Goal: Transaction & Acquisition: Obtain resource

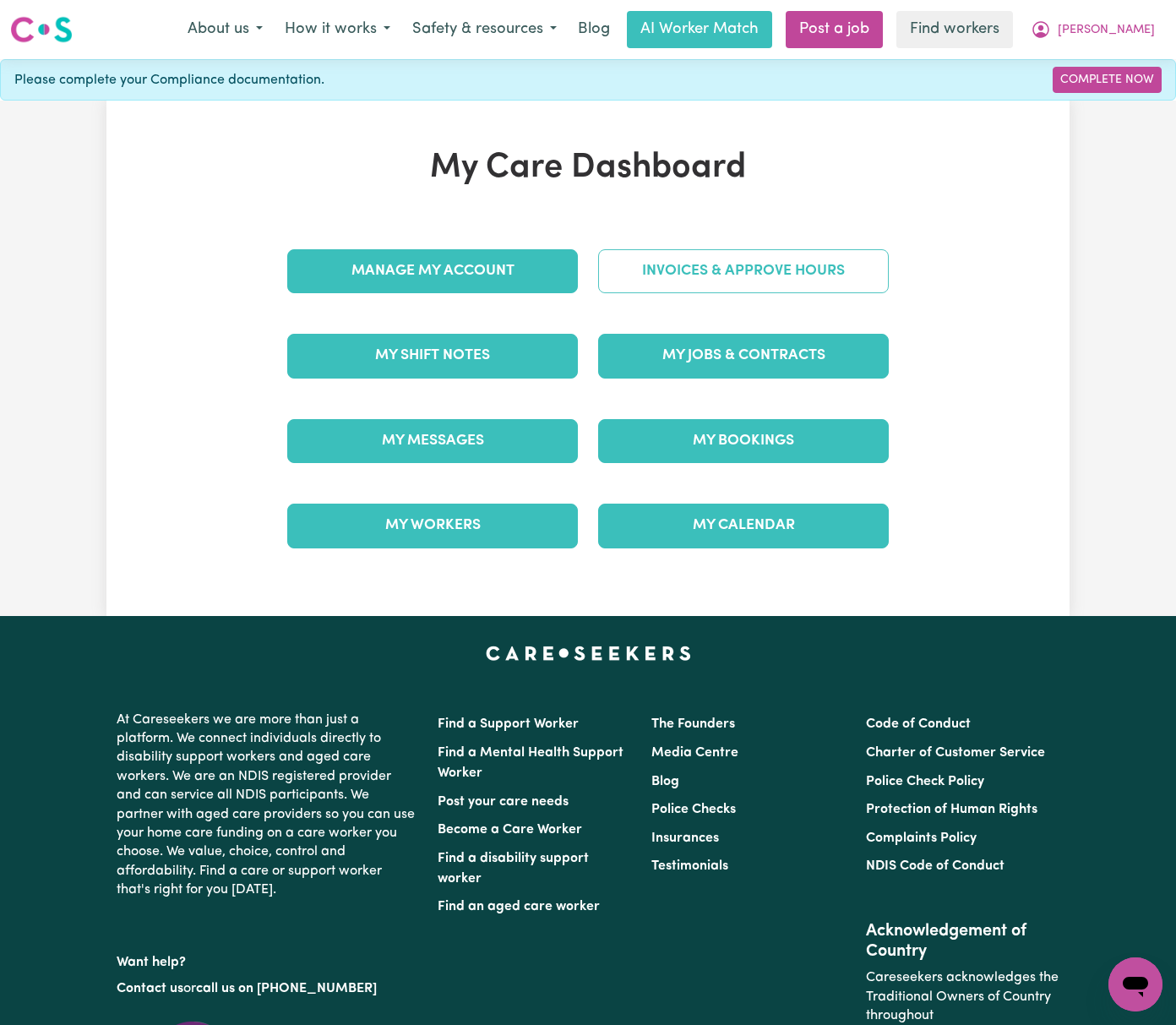
click at [789, 272] on link "Invoices & Approve Hours" at bounding box center [743, 271] width 290 height 44
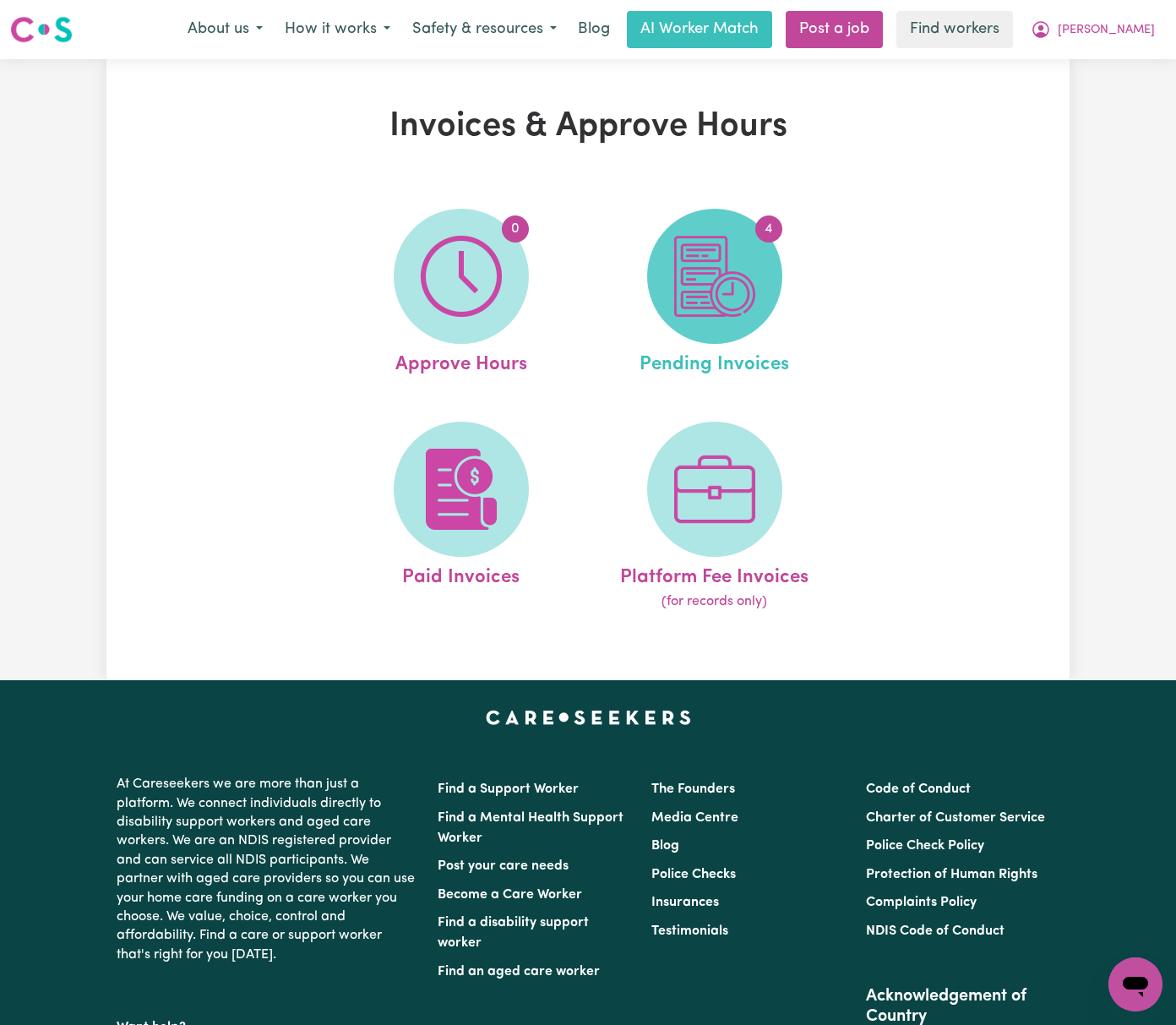
click at [728, 289] on img at bounding box center [714, 276] width 81 height 81
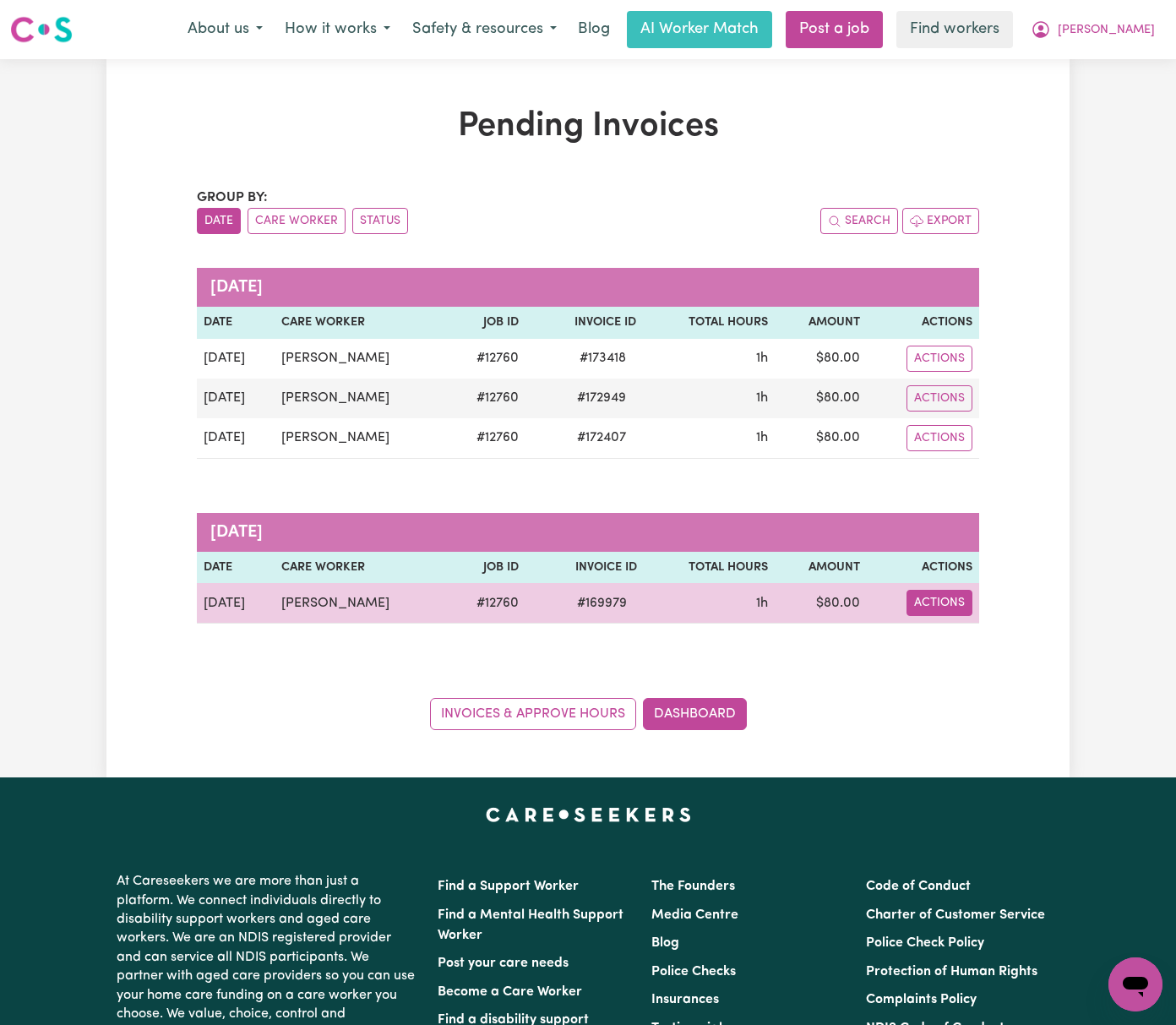
click at [972, 614] on button "Actions" at bounding box center [939, 602] width 66 height 26
click at [1062, 646] on link "Download Invoice" at bounding box center [1010, 643] width 155 height 34
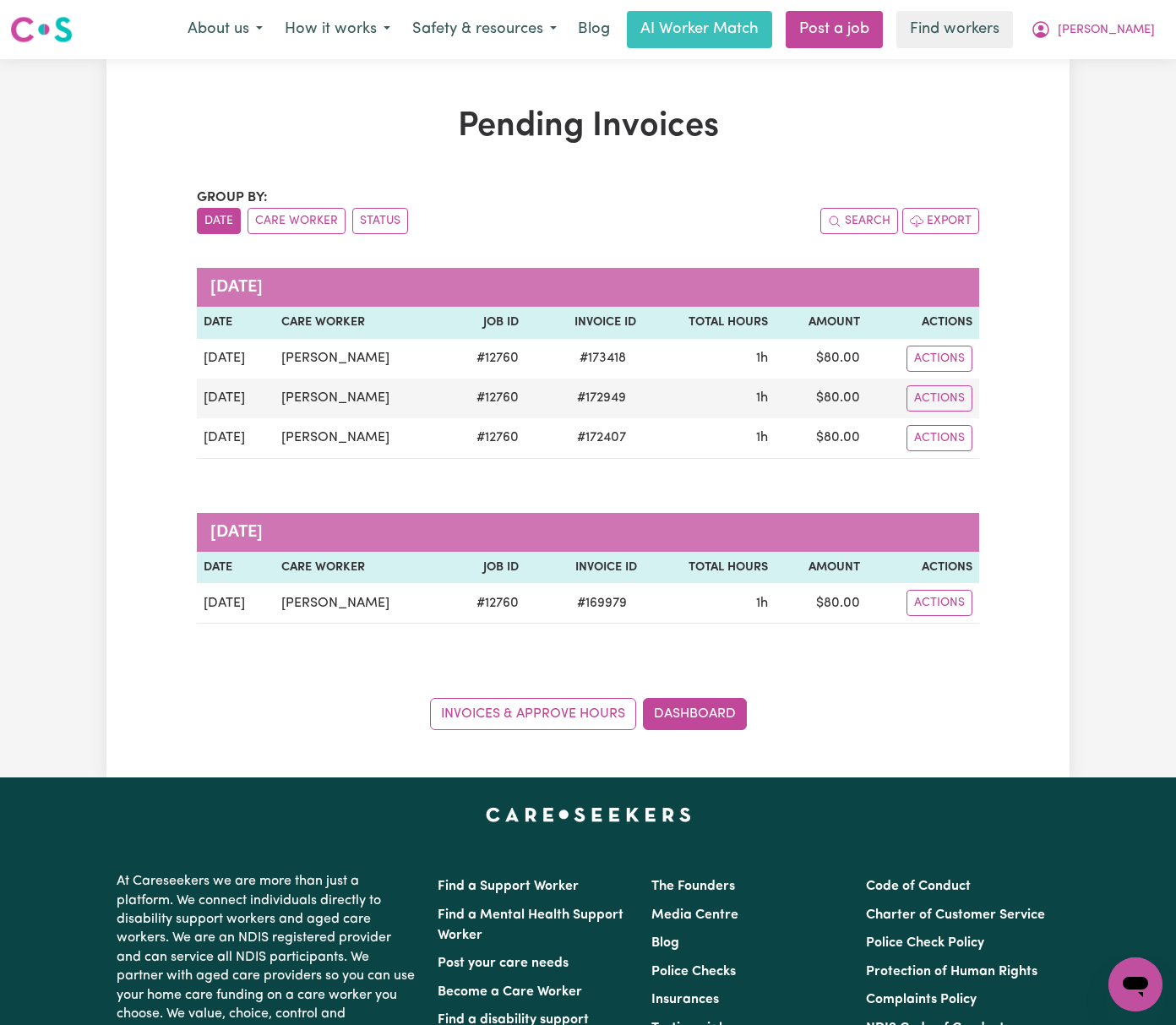
click at [1160, 447] on div "Pending Invoices Group by: Date Care Worker Status Search Export [DATE] Date Ca…" at bounding box center [588, 418] width 1176 height 719
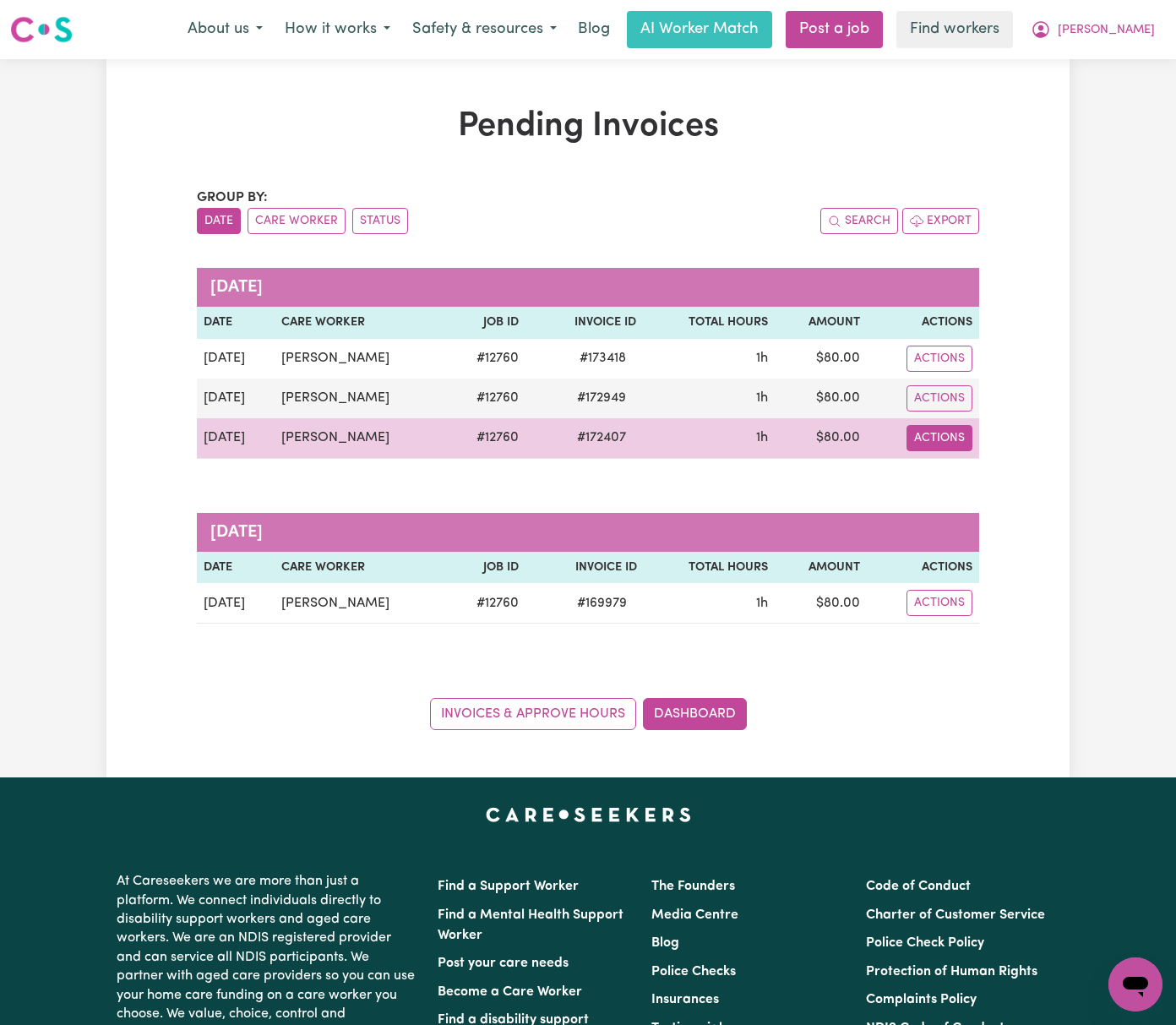
click at [972, 436] on button "Actions" at bounding box center [939, 437] width 66 height 26
click at [1063, 471] on link "Download Invoice" at bounding box center [1009, 477] width 155 height 34
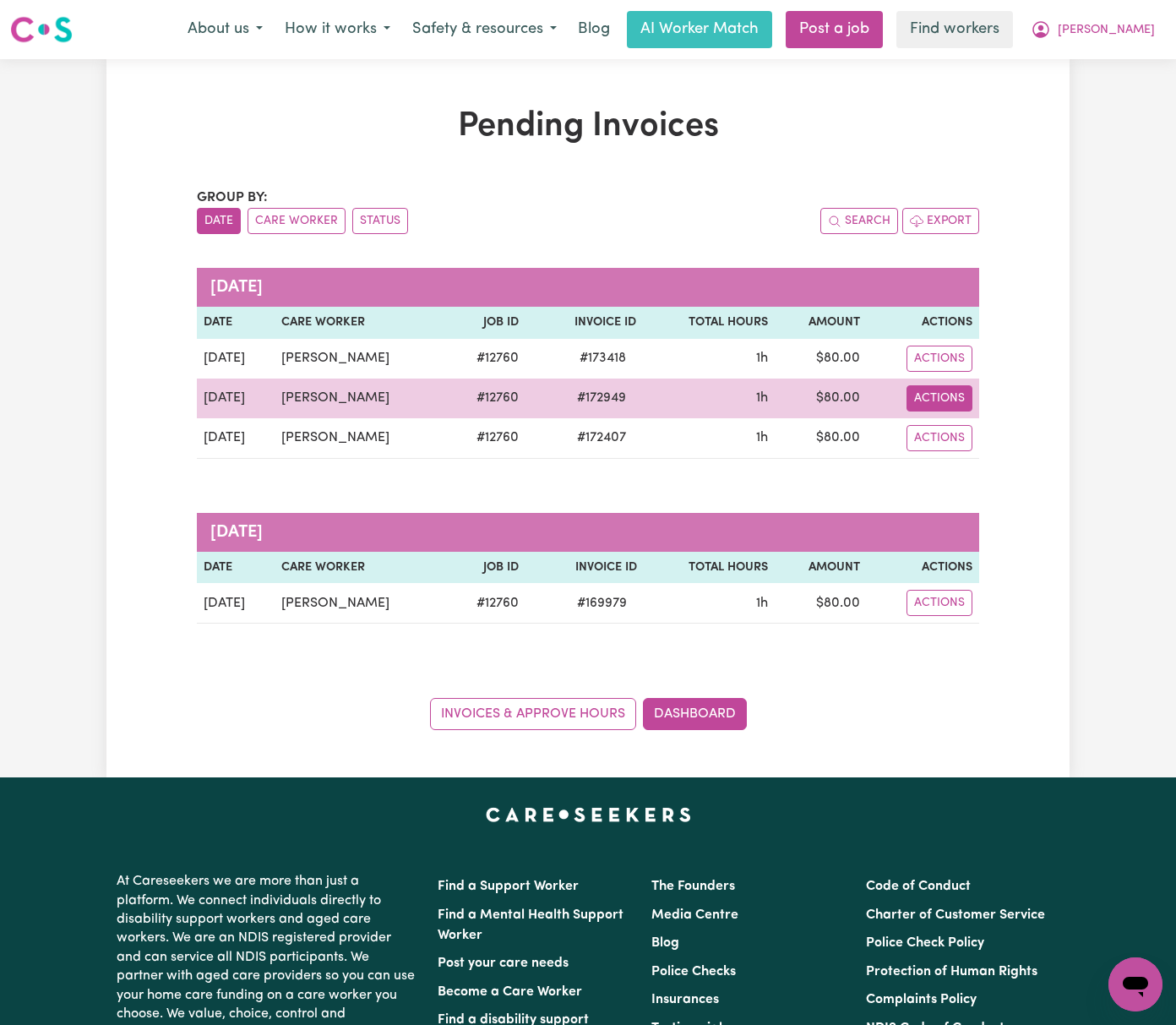
drag, startPoint x: 1018, startPoint y: 404, endPoint x: 1027, endPoint y: 404, distance: 9.0
click at [972, 404] on button "Actions" at bounding box center [939, 398] width 66 height 26
click at [1065, 429] on link "Download Invoice" at bounding box center [1009, 438] width 155 height 34
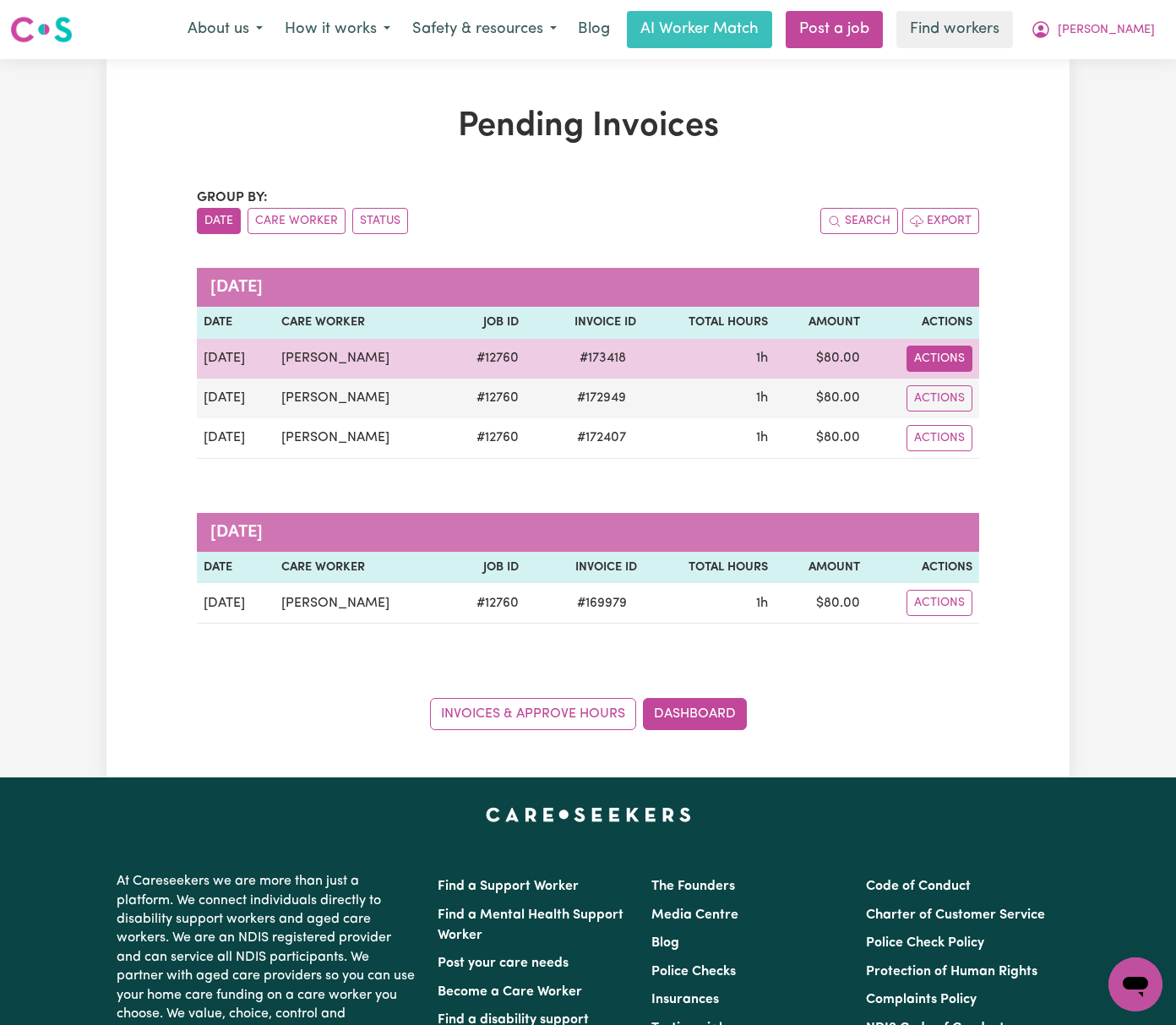
click at [972, 367] on button "Actions" at bounding box center [939, 358] width 66 height 26
click at [1059, 386] on link "Download Invoice" at bounding box center [1009, 398] width 155 height 34
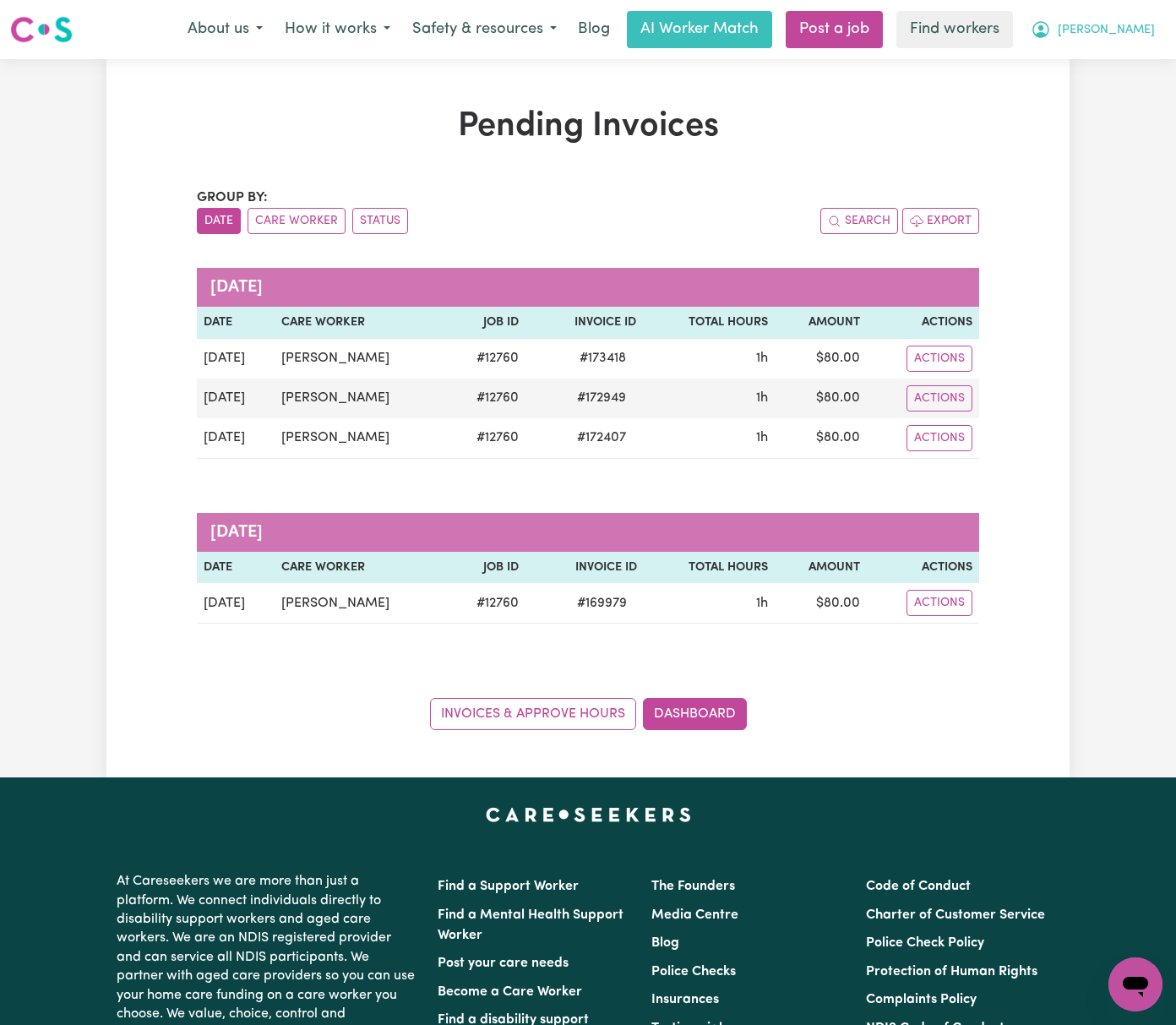
click at [1126, 17] on button "[PERSON_NAME]" at bounding box center [1093, 29] width 146 height 36
click at [1119, 116] on link "Logout" at bounding box center [1099, 129] width 134 height 32
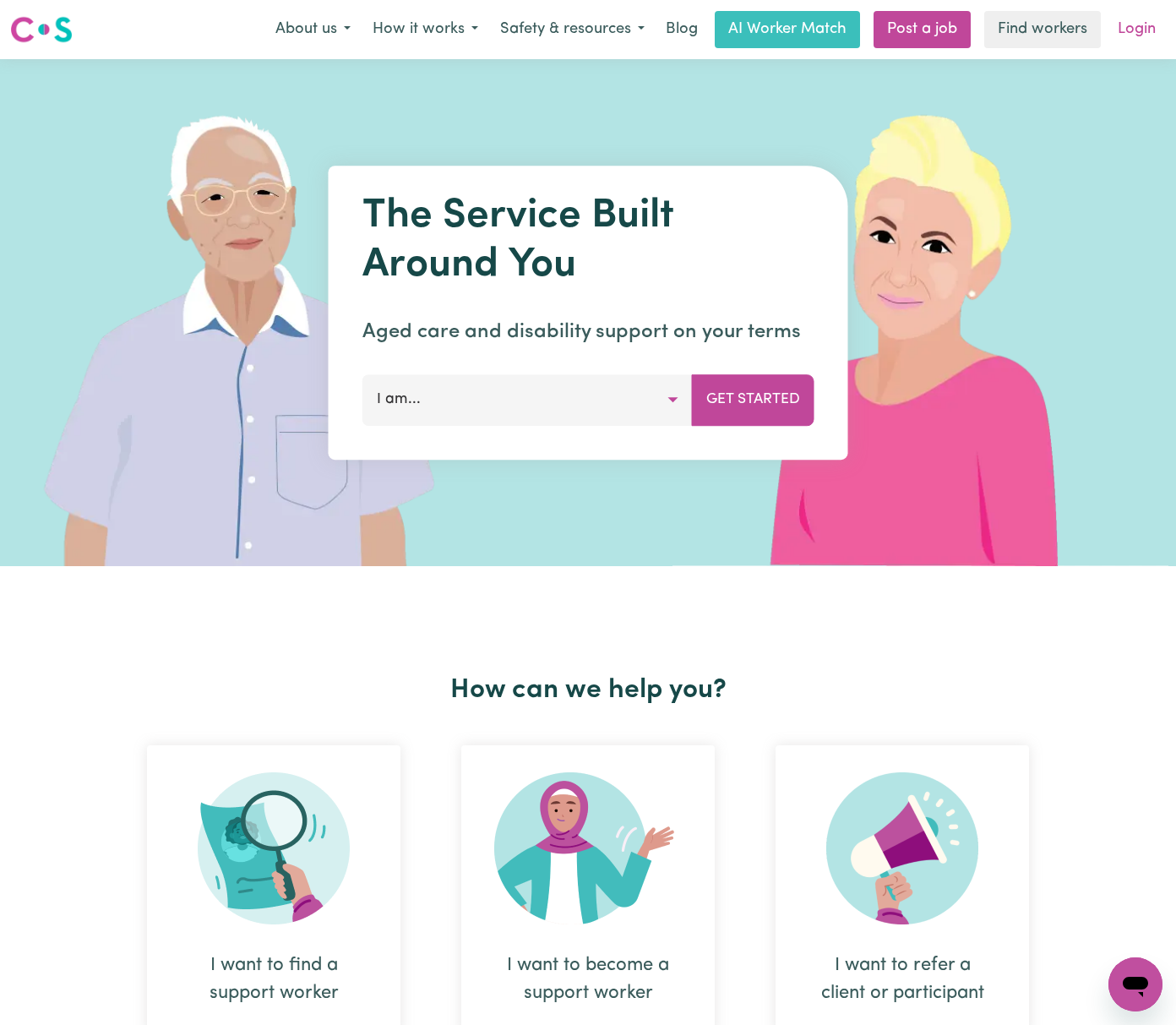
click at [1129, 36] on link "Login" at bounding box center [1136, 29] width 58 height 37
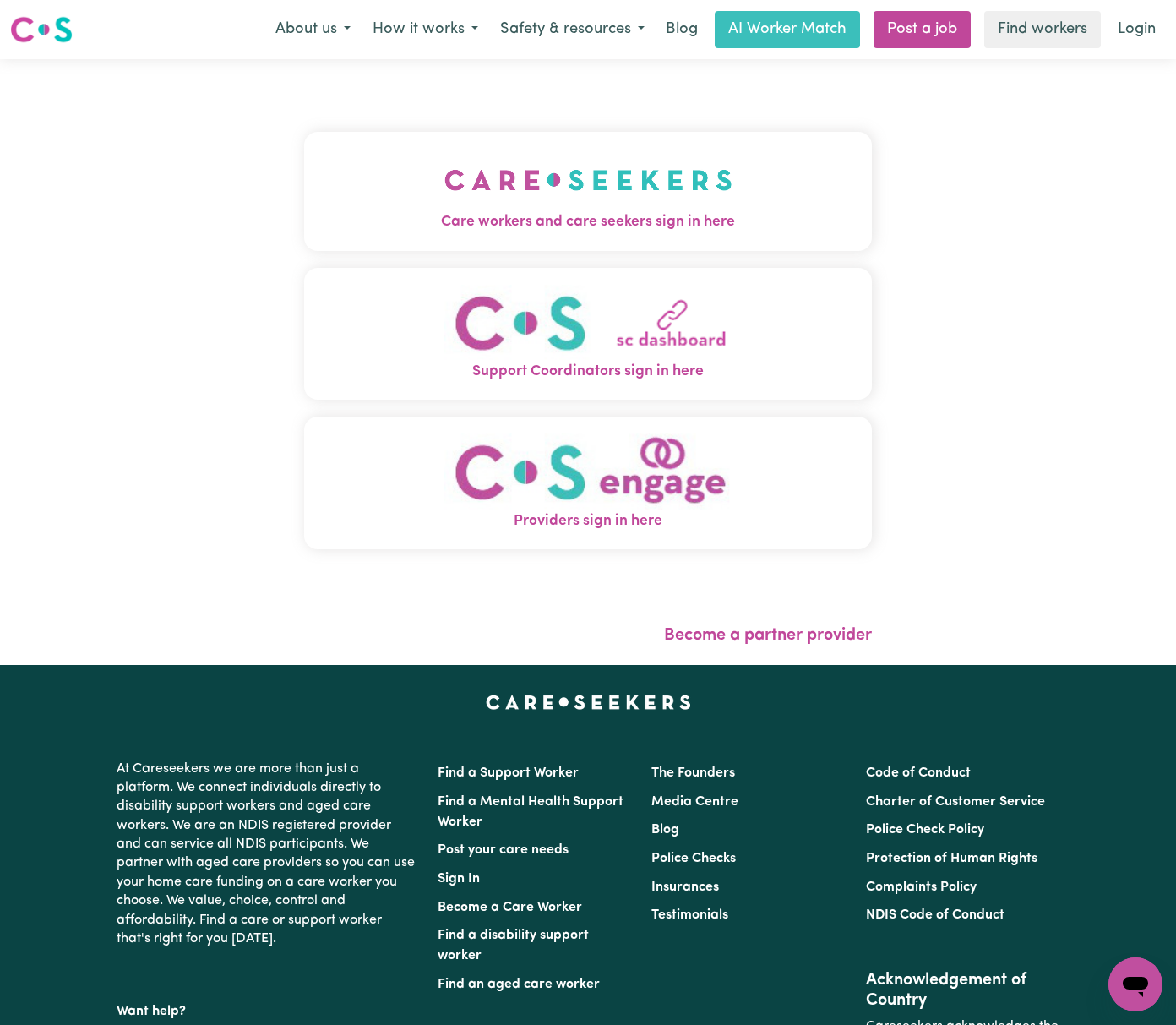
click at [395, 201] on button "Care workers and care seekers sign in here" at bounding box center [588, 191] width 568 height 118
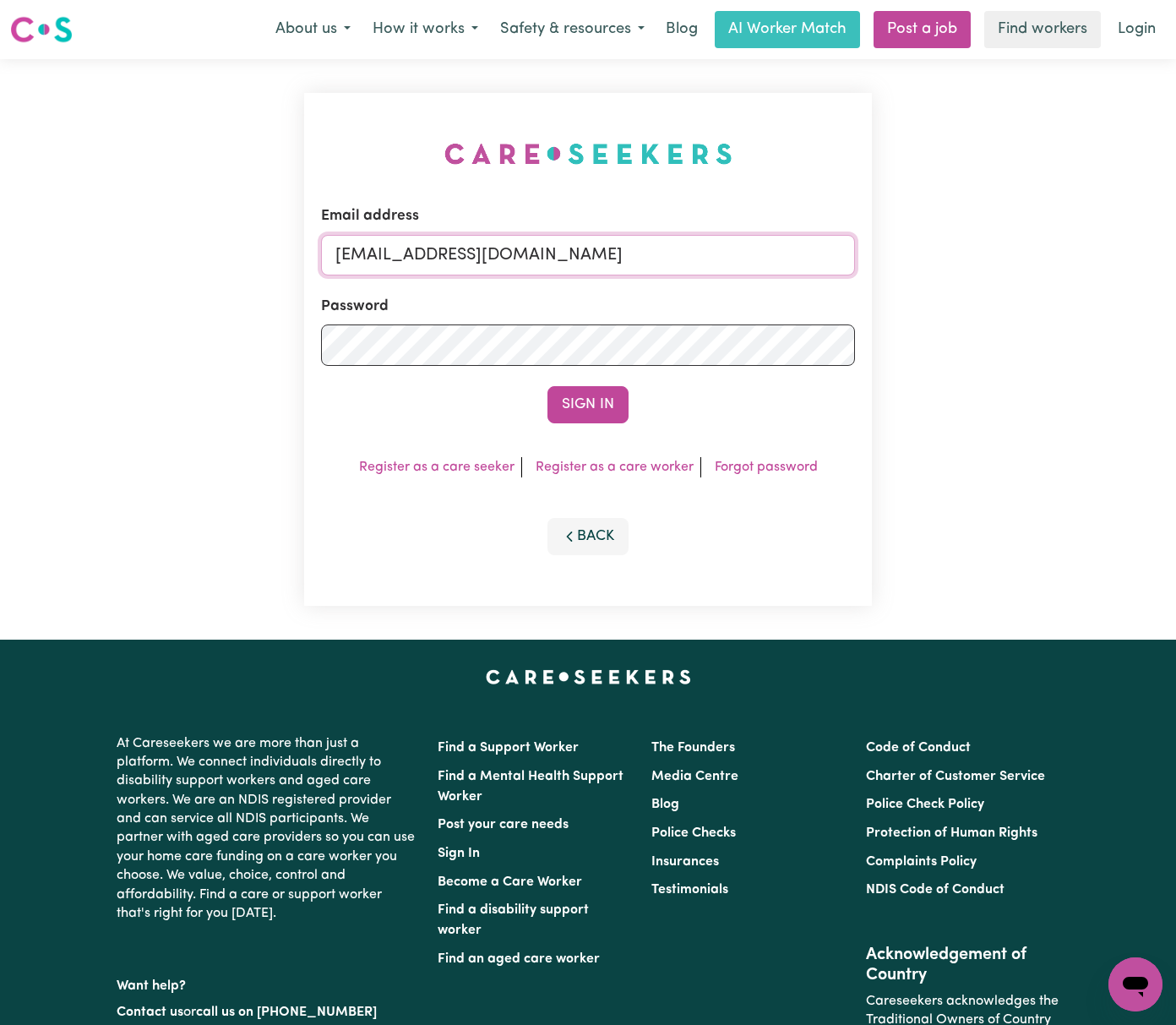
drag, startPoint x: 423, startPoint y: 252, endPoint x: 1034, endPoint y: 256, distance: 611.0
click at [1034, 256] on div "Email address [EMAIL_ADDRESS][DOMAIN_NAME] Password Sign In Register as a care …" at bounding box center [588, 349] width 1176 height 581
paste input "[EMAIL_ADDRESS][DOMAIN_NAME]"
type input "superuser~[EMAIL_ADDRESS][DOMAIN_NAME]"
click at [547, 386] on button "Sign In" at bounding box center [588, 405] width 81 height 37
